Goal: Information Seeking & Learning: Stay updated

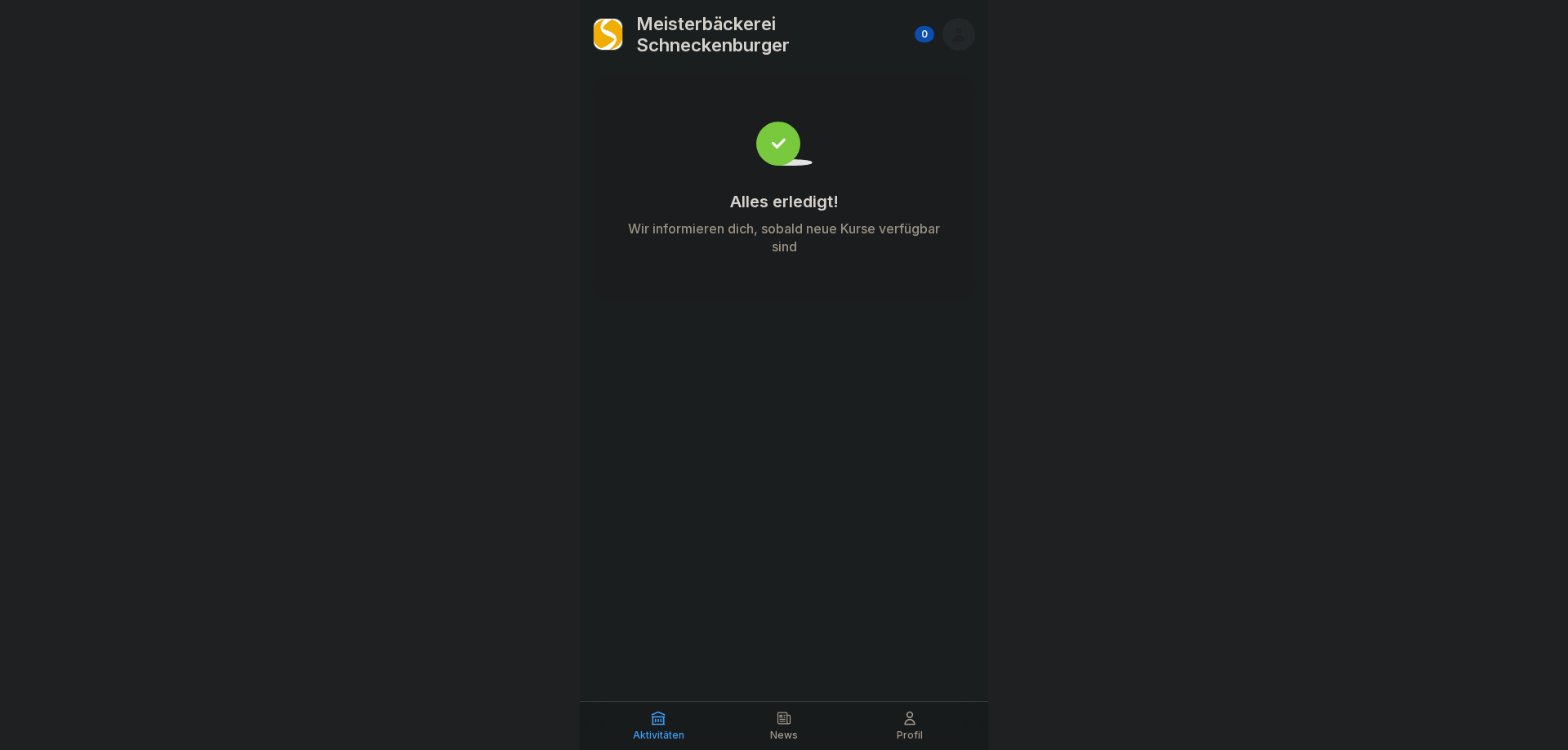
drag, startPoint x: 1131, startPoint y: 300, endPoint x: 1270, endPoint y: 379, distance: 159.9
click at [1131, 301] on div at bounding box center [784, 375] width 1568 height 750
click at [788, 726] on icon at bounding box center [784, 719] width 16 height 16
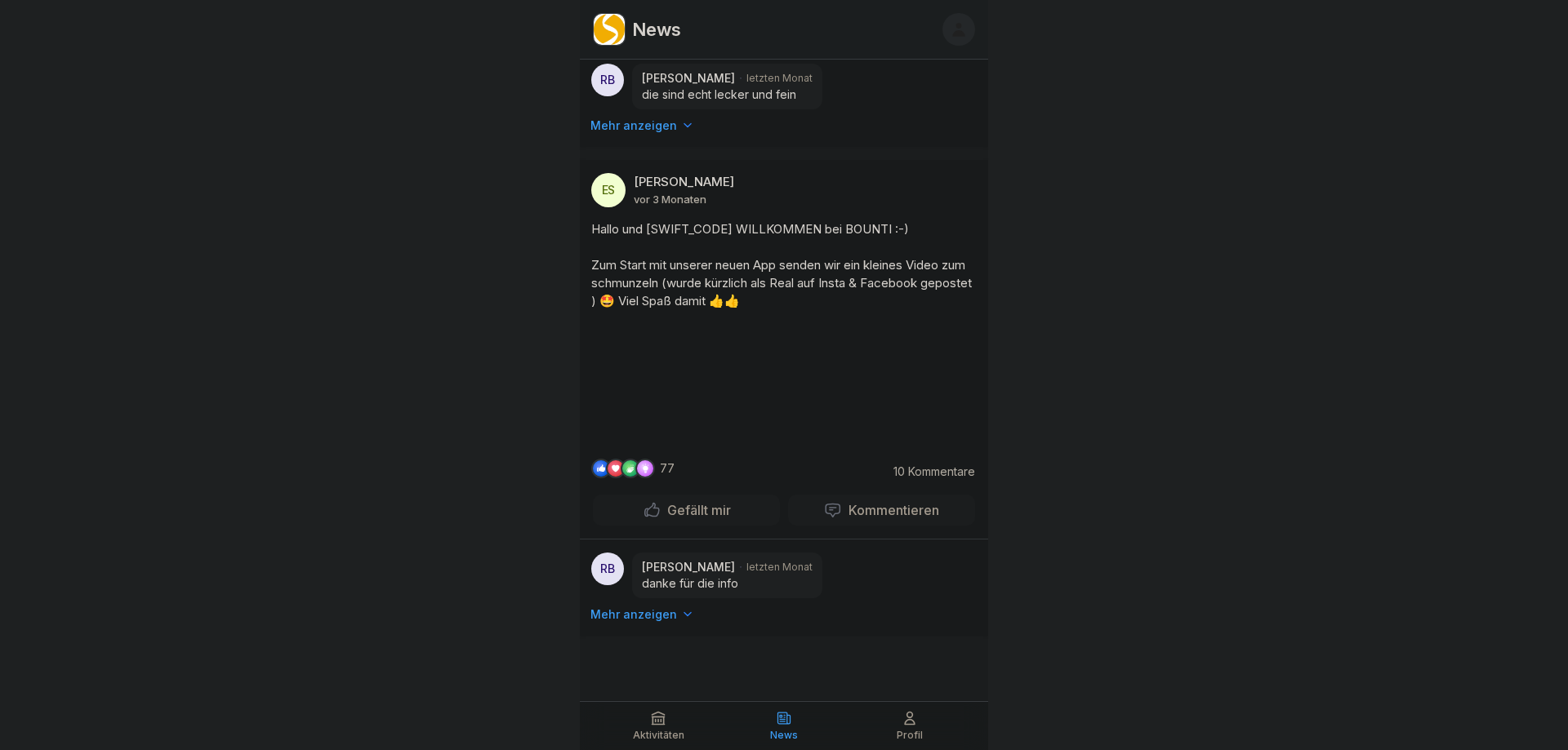
scroll to position [6169, 0]
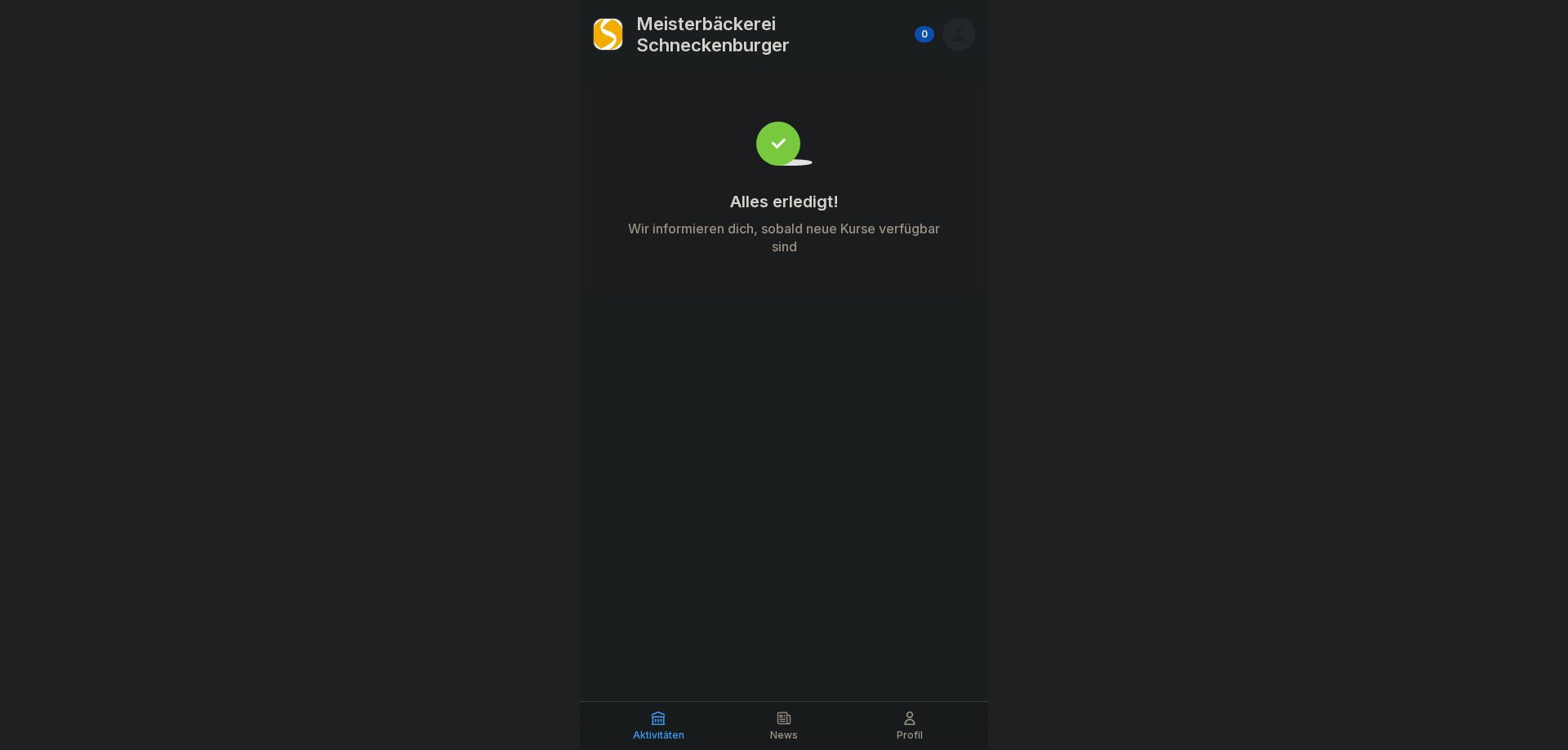
click at [799, 738] on div "News" at bounding box center [784, 726] width 117 height 31
